Goal: Task Accomplishment & Management: Manage account settings

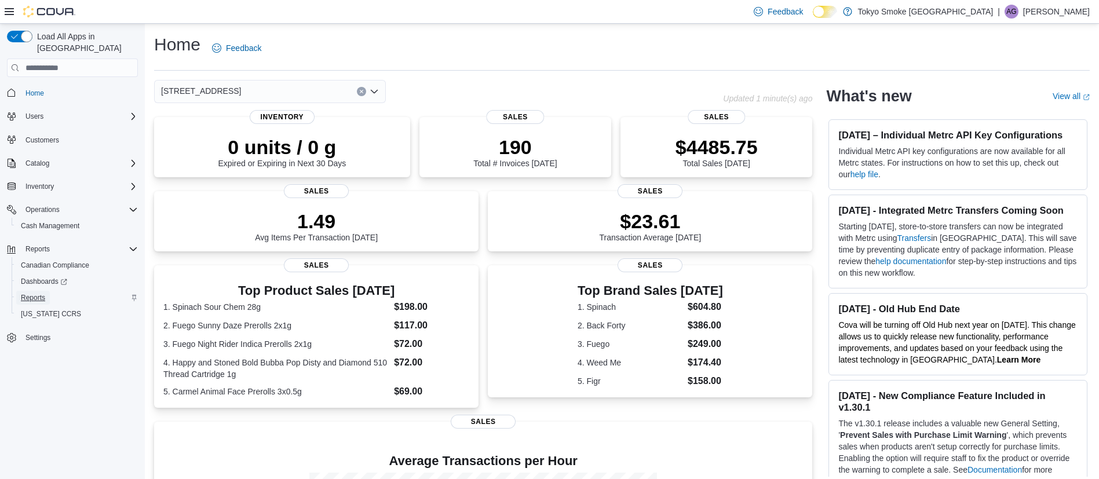
click at [44, 293] on span "Reports" at bounding box center [33, 297] width 24 height 9
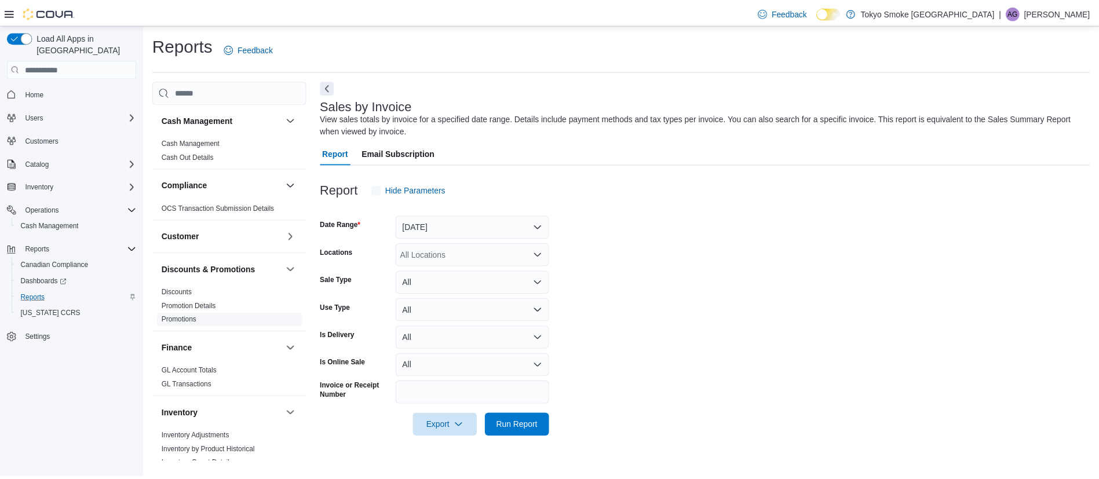
scroll to position [651, 0]
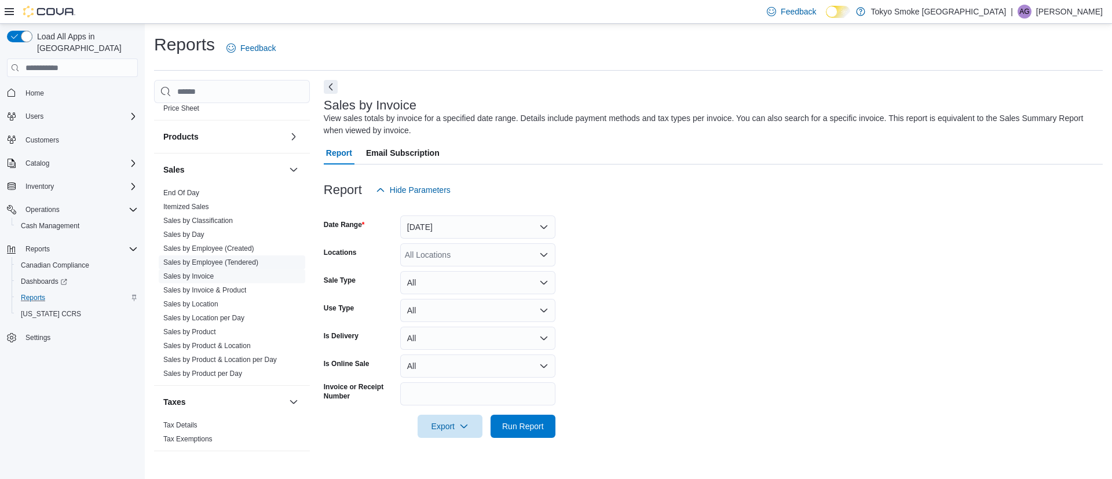
click at [211, 260] on link "Sales by Employee (Tendered)" at bounding box center [210, 262] width 95 height 8
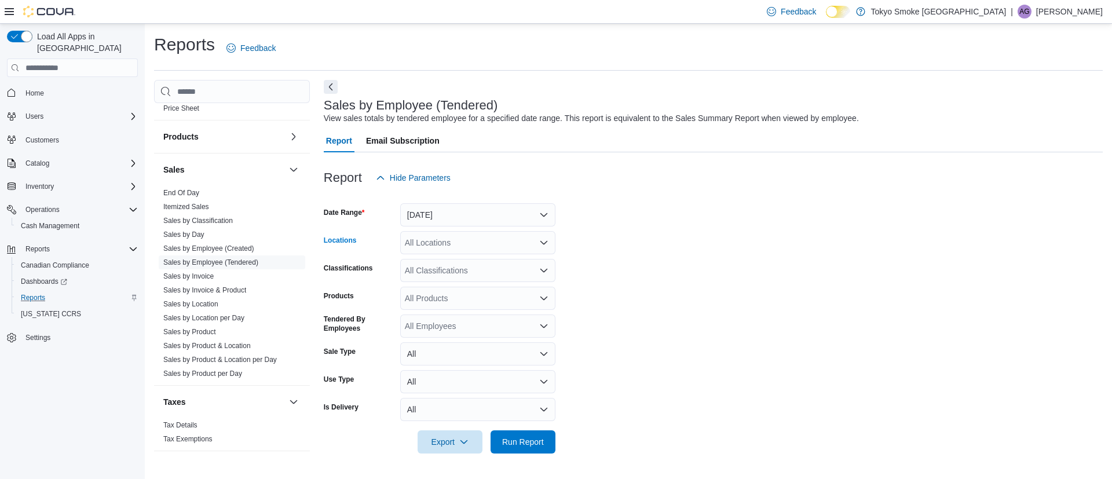
click at [470, 239] on div "All Locations" at bounding box center [477, 242] width 155 height 23
type input "**"
click at [470, 257] on span "[STREET_ADDRESS]" at bounding box center [471, 263] width 80 height 12
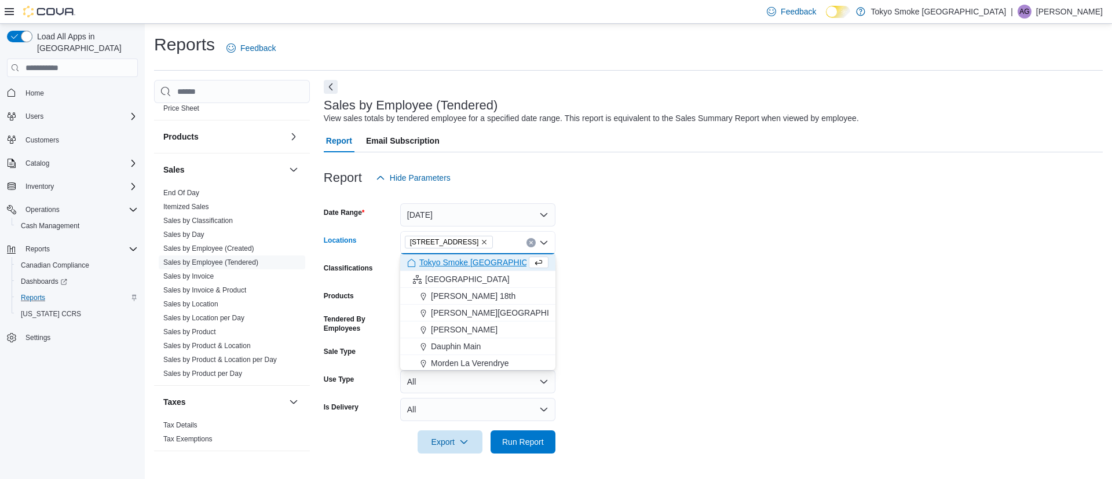
click at [455, 227] on form "Date Range [DATE] Locations [STREET_ADDRESS] Selected. [STREET_ADDRESS] Press B…" at bounding box center [713, 321] width 779 height 264
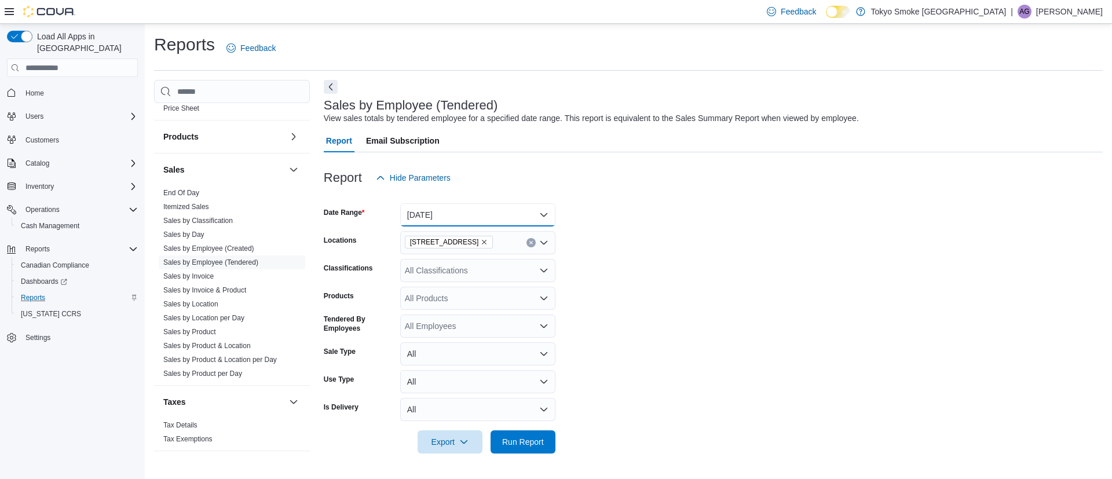
click at [451, 222] on button "[DATE]" at bounding box center [477, 214] width 155 height 23
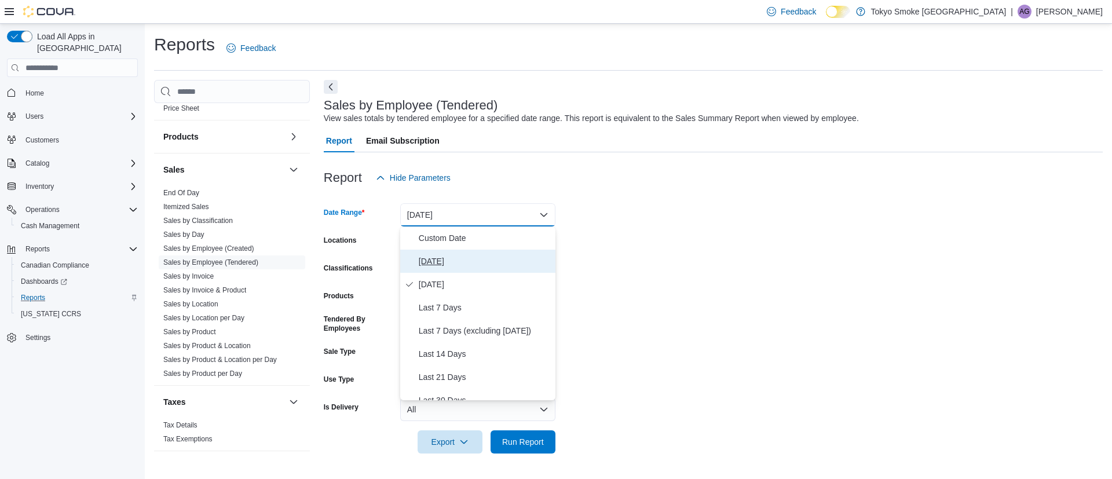
click at [451, 257] on span "[DATE]" at bounding box center [485, 261] width 132 height 14
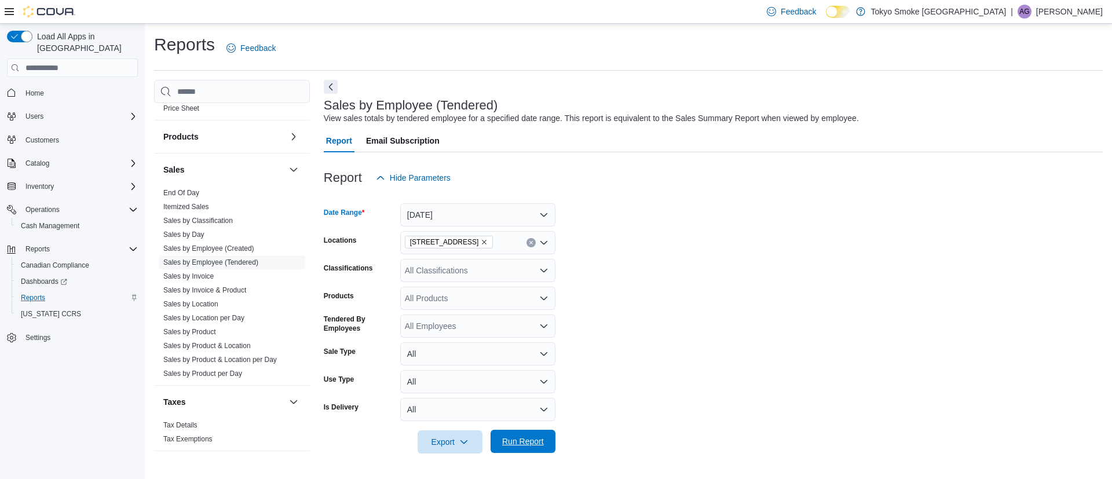
click at [526, 443] on span "Run Report" at bounding box center [523, 442] width 42 height 12
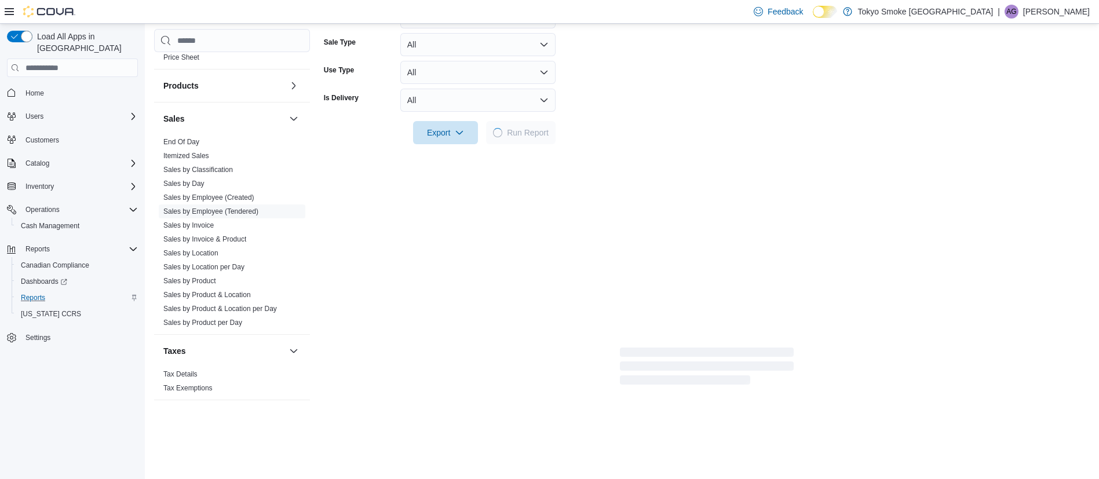
scroll to position [323, 0]
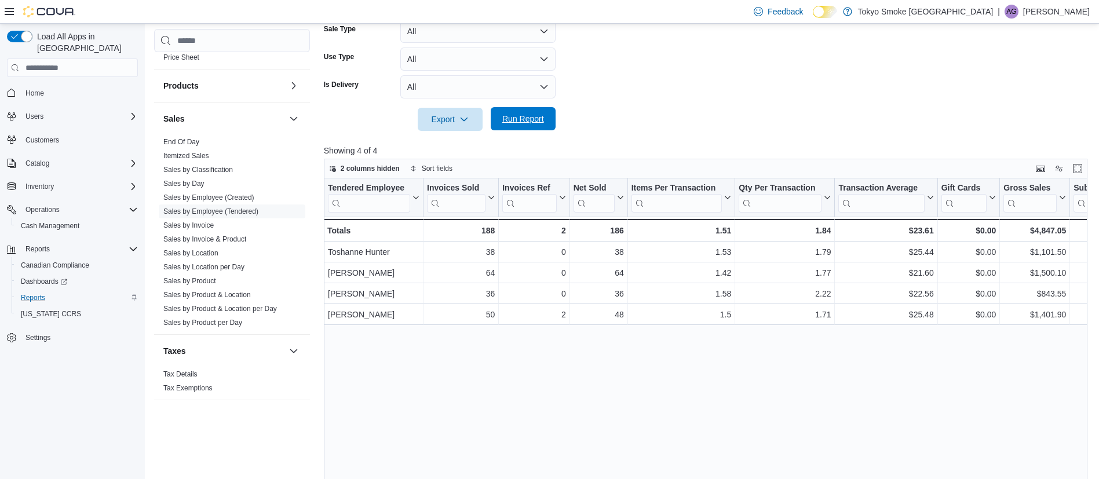
click at [524, 125] on span "Run Report" at bounding box center [523, 118] width 51 height 23
click at [532, 111] on span "Run Report" at bounding box center [523, 118] width 51 height 23
click at [49, 221] on span "Cash Management" at bounding box center [50, 225] width 59 height 9
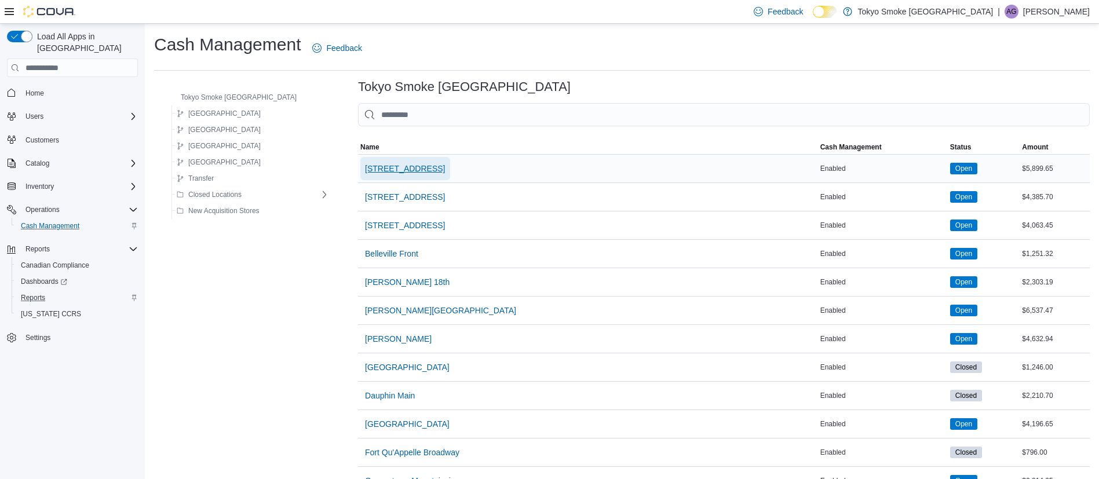
click at [376, 167] on span "[STREET_ADDRESS]" at bounding box center [405, 169] width 80 height 12
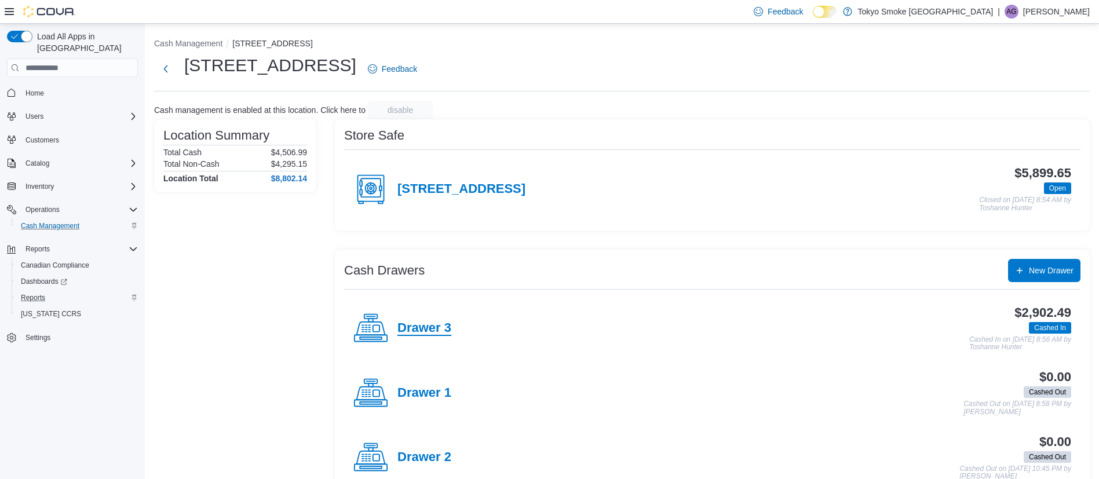
click at [427, 331] on h4 "Drawer 3" at bounding box center [424, 328] width 54 height 15
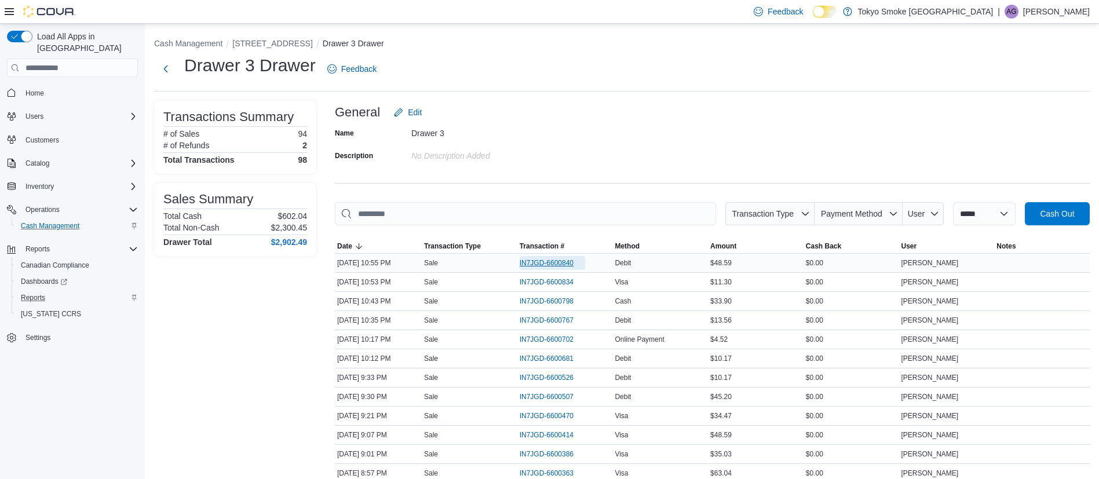
click at [569, 262] on span "IN7JGD-6600840" at bounding box center [547, 262] width 54 height 9
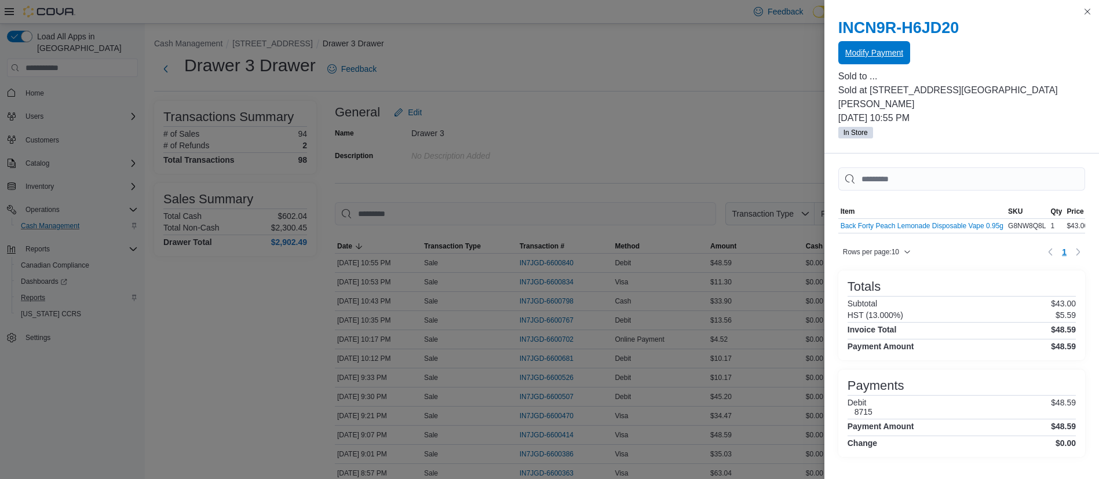
click at [888, 53] on span "Modify Payment" at bounding box center [874, 53] width 58 height 12
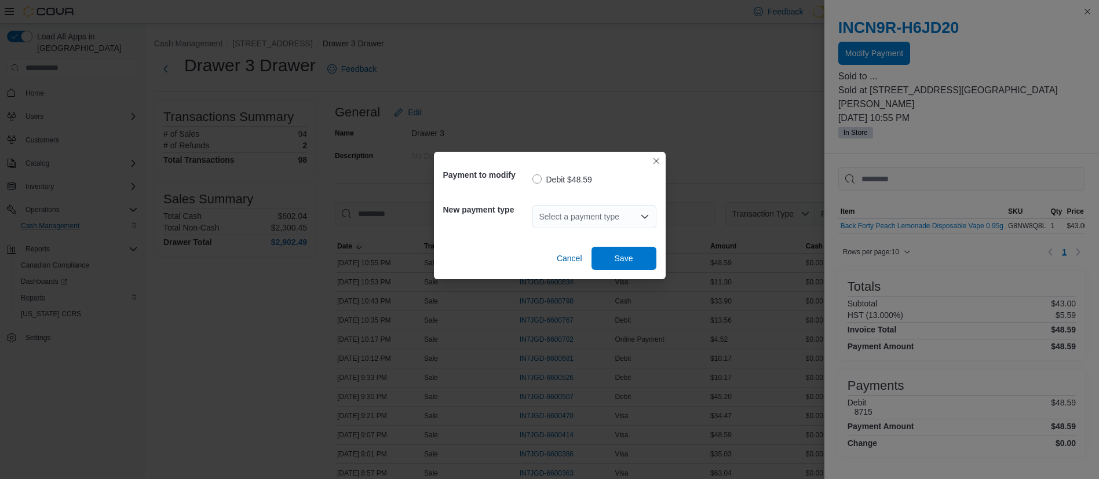
click at [623, 206] on div "Select a payment type" at bounding box center [594, 216] width 124 height 23
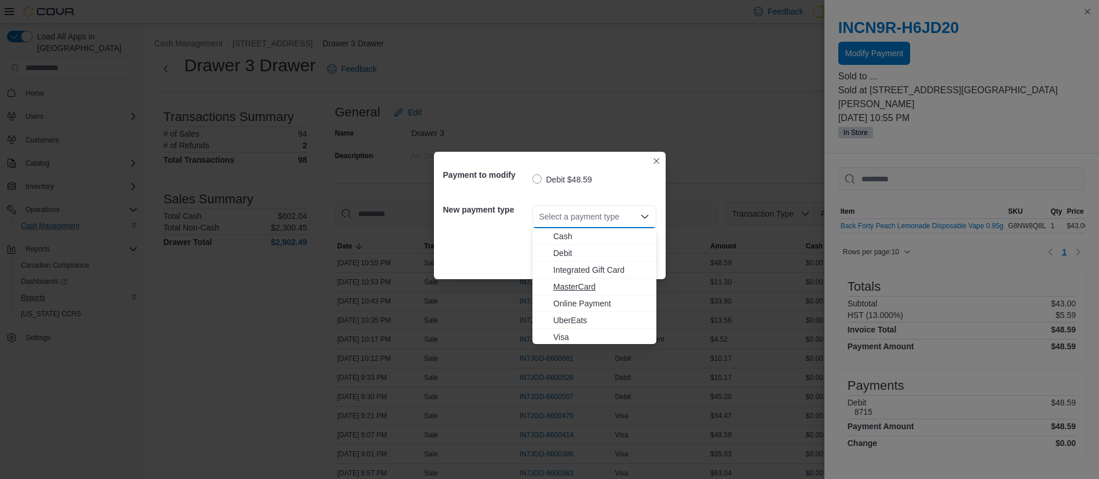
click at [568, 292] on span "MasterCard" at bounding box center [601, 287] width 96 height 12
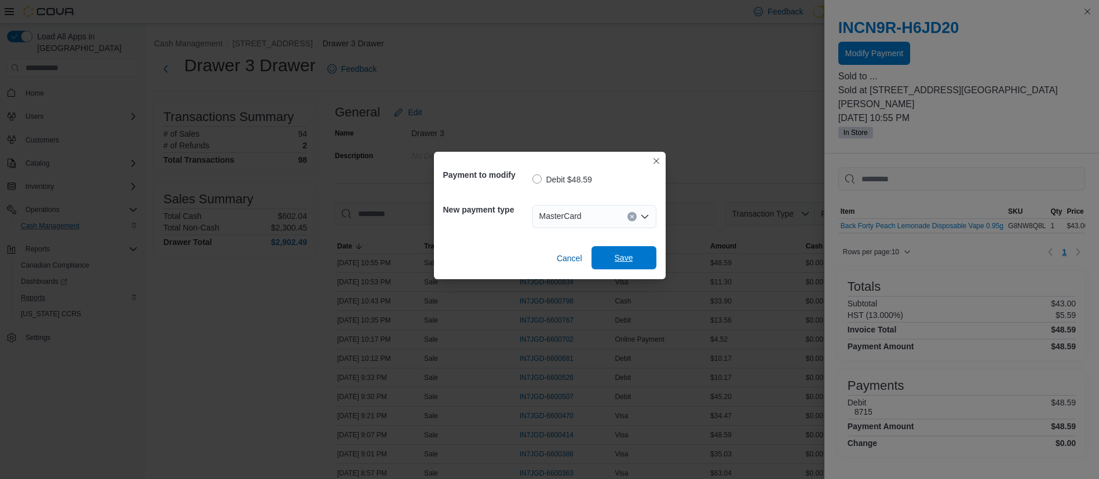
click at [610, 256] on span "Save" at bounding box center [624, 257] width 51 height 23
